Goal: Find contact information: Find contact information

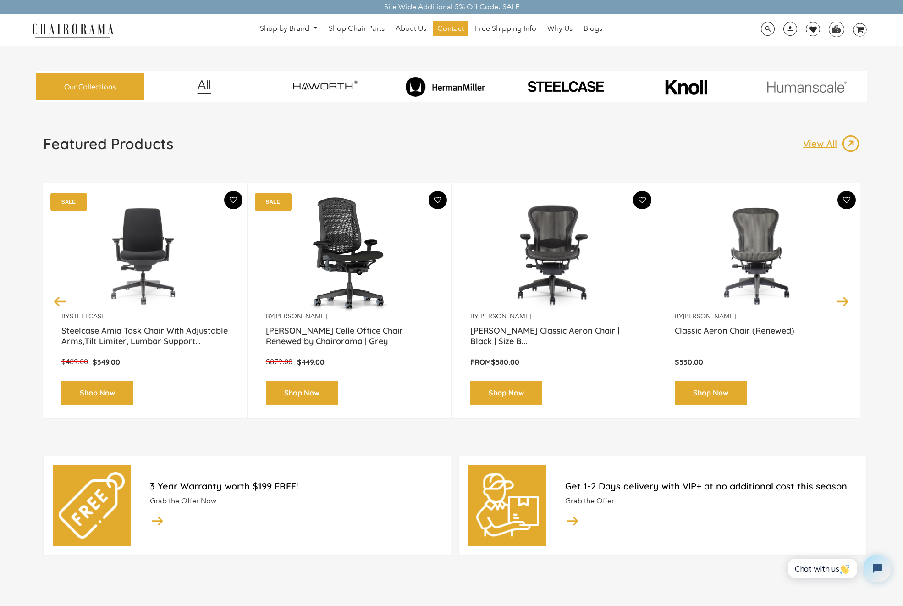
scroll to position [19, 0]
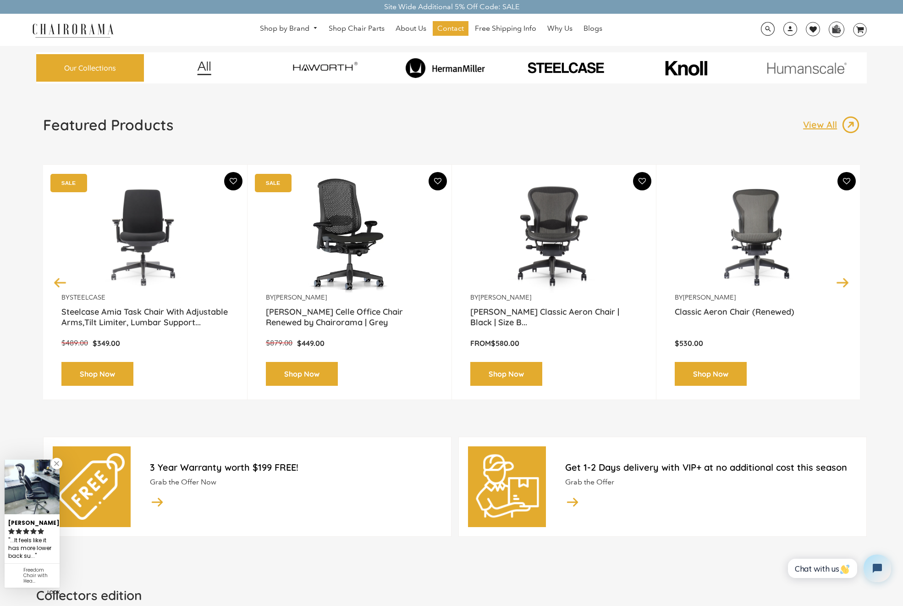
click at [57, 463] on link at bounding box center [56, 463] width 11 height 11
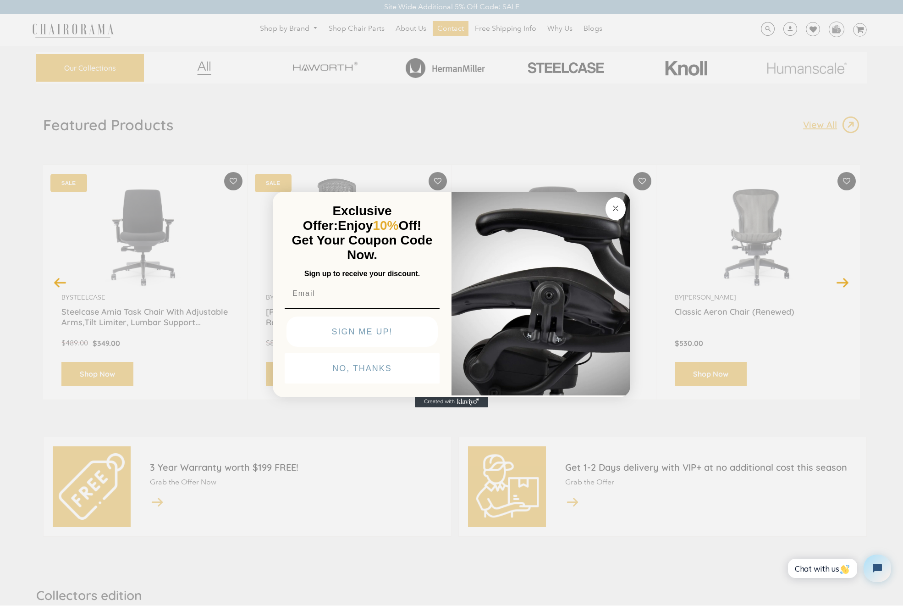
click at [618, 207] on circle "Close dialog" at bounding box center [616, 208] width 11 height 11
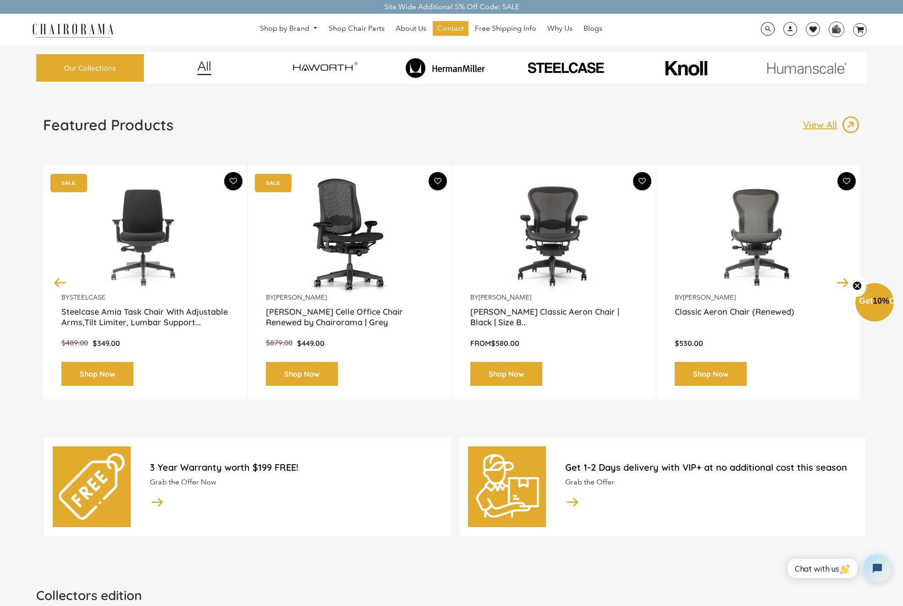
click at [858, 285] on icon "Close teaser" at bounding box center [857, 286] width 4 height 4
click at [760, 230] on img at bounding box center [758, 235] width 167 height 115
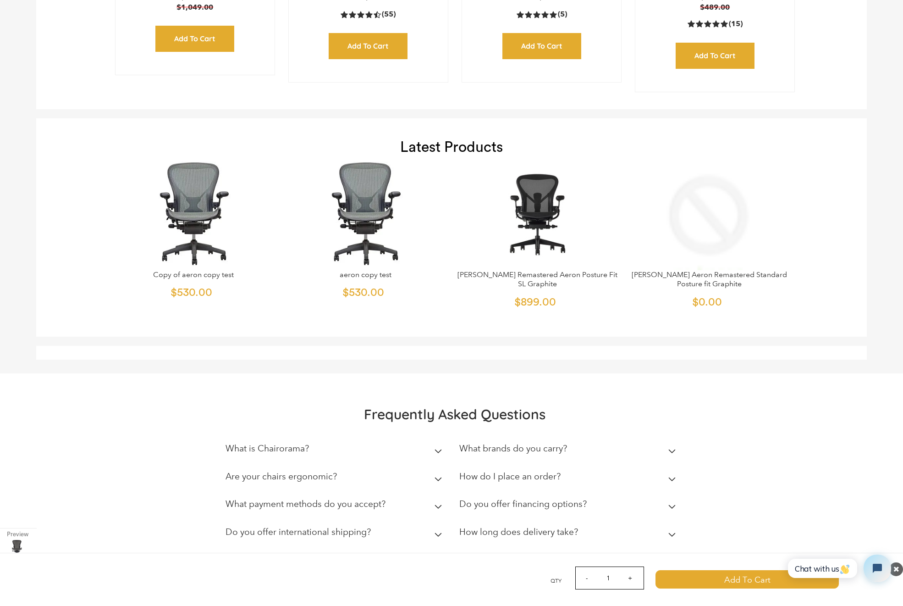
scroll to position [3841, 0]
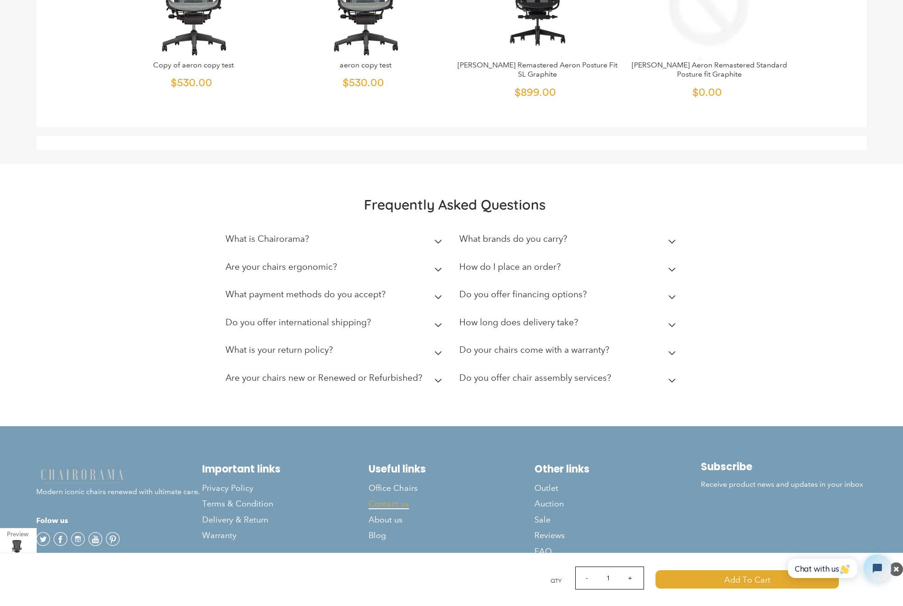
click at [397, 501] on span "Contact us" at bounding box center [389, 503] width 40 height 11
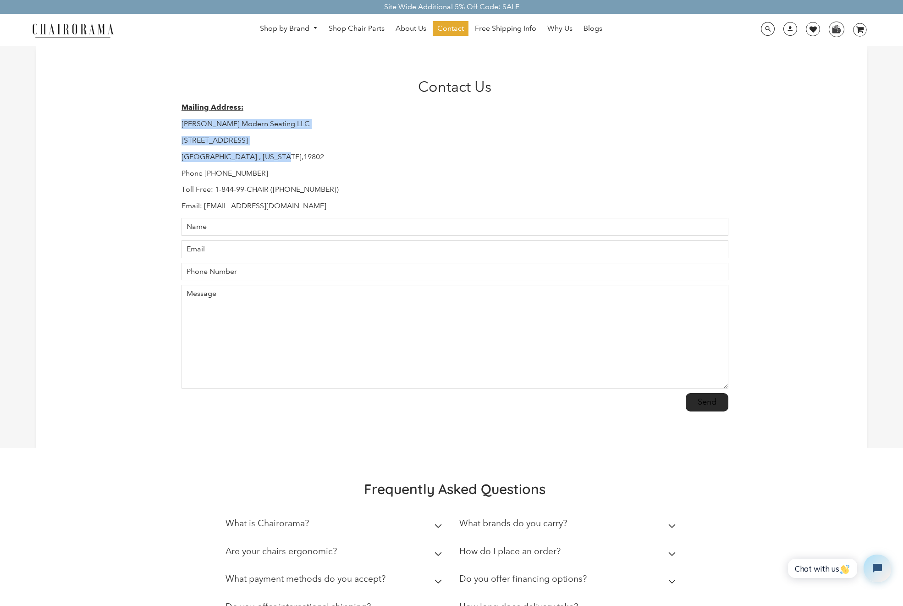
drag, startPoint x: 182, startPoint y: 124, endPoint x: 287, endPoint y: 161, distance: 110.9
click at [287, 161] on div "Mailing Address: Hudson Modern Seating LLC 1245 E 16 th Street Wilmington , Del…" at bounding box center [455, 157] width 547 height 108
copy div "Hudson Modern Seating LLC 1245 E 16 th Street Wilmington , Delaware,19802"
